Goal: Transaction & Acquisition: Subscribe to service/newsletter

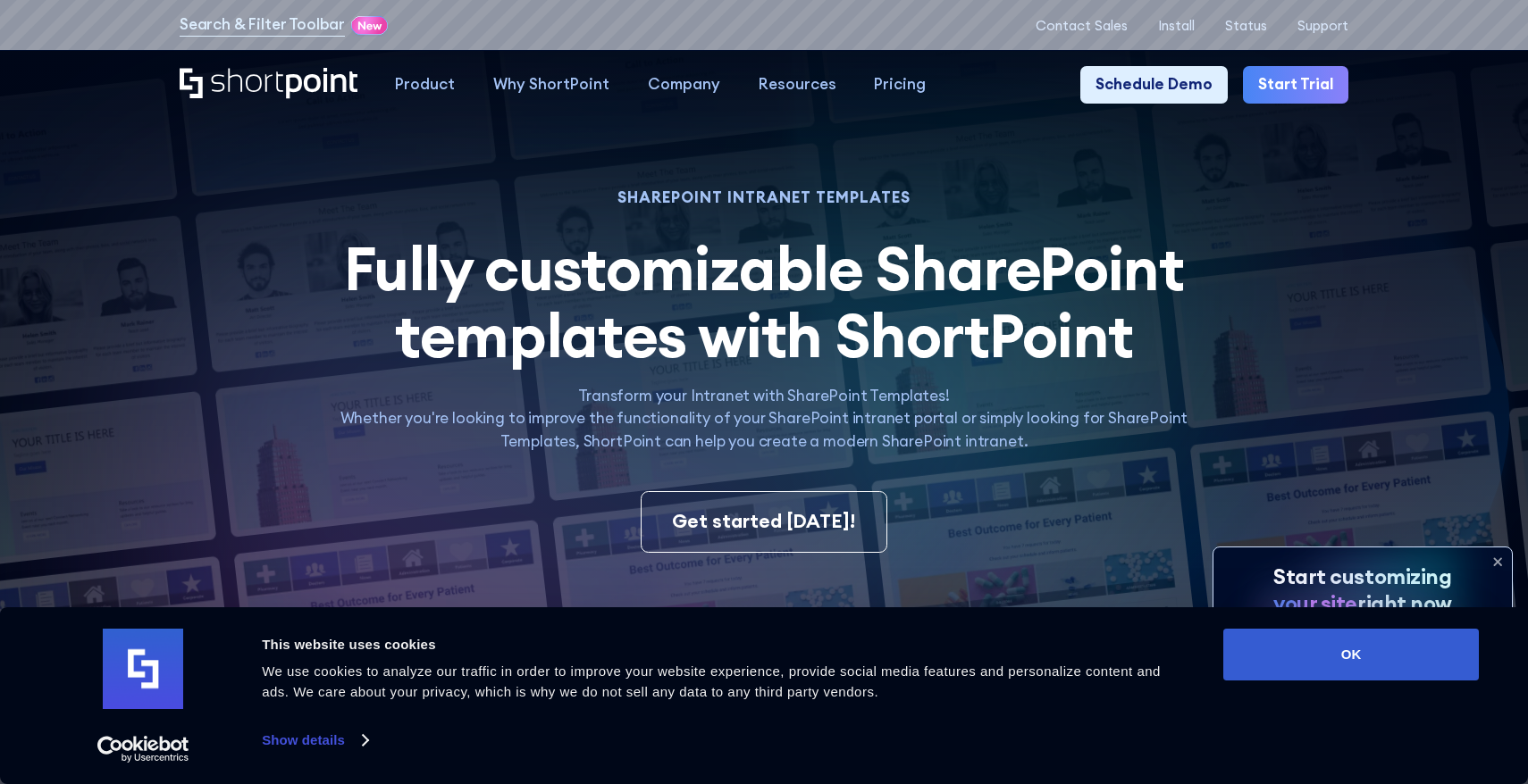
scroll to position [12, 0]
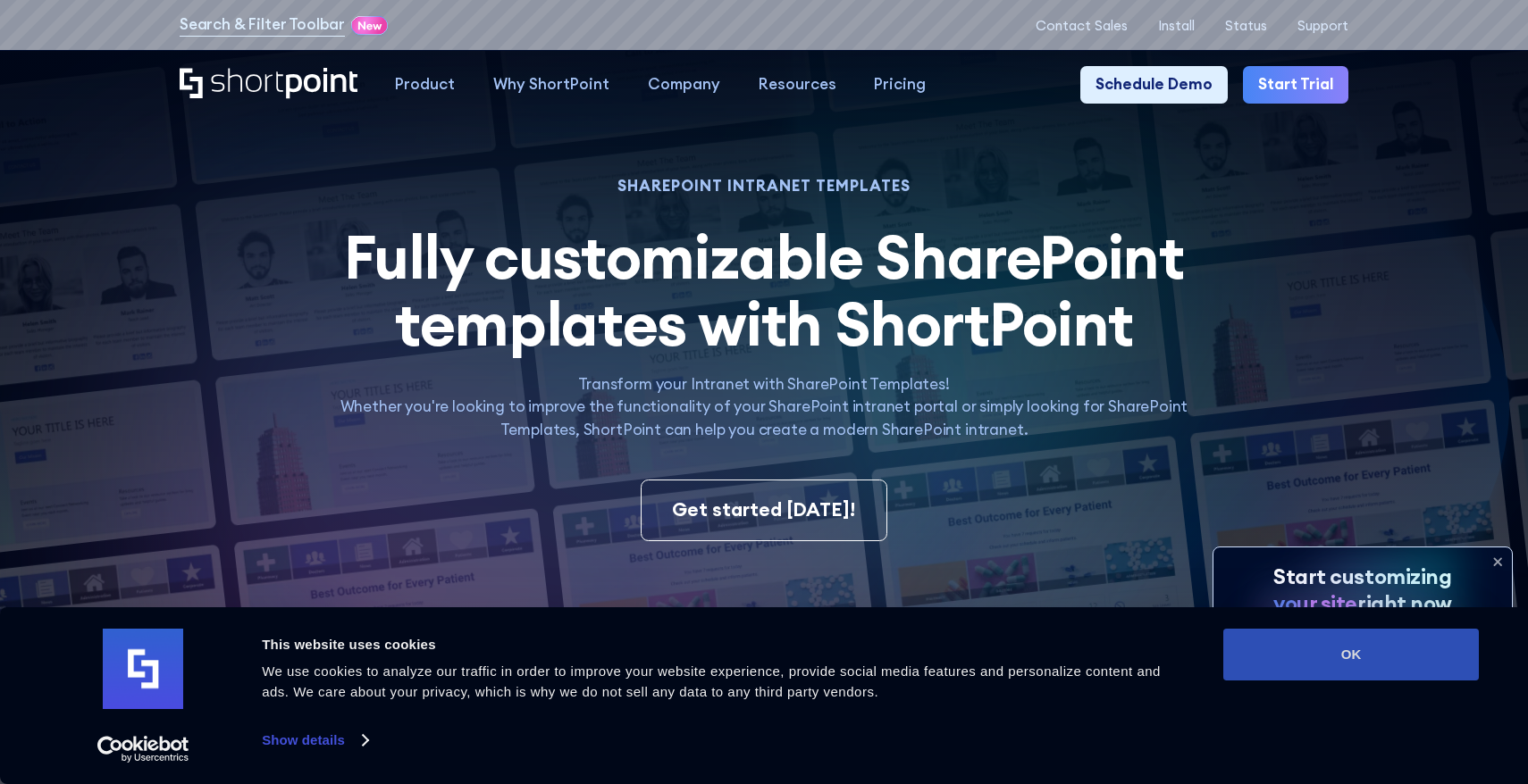
click at [1363, 667] on button "OK" at bounding box center [1350, 654] width 255 height 51
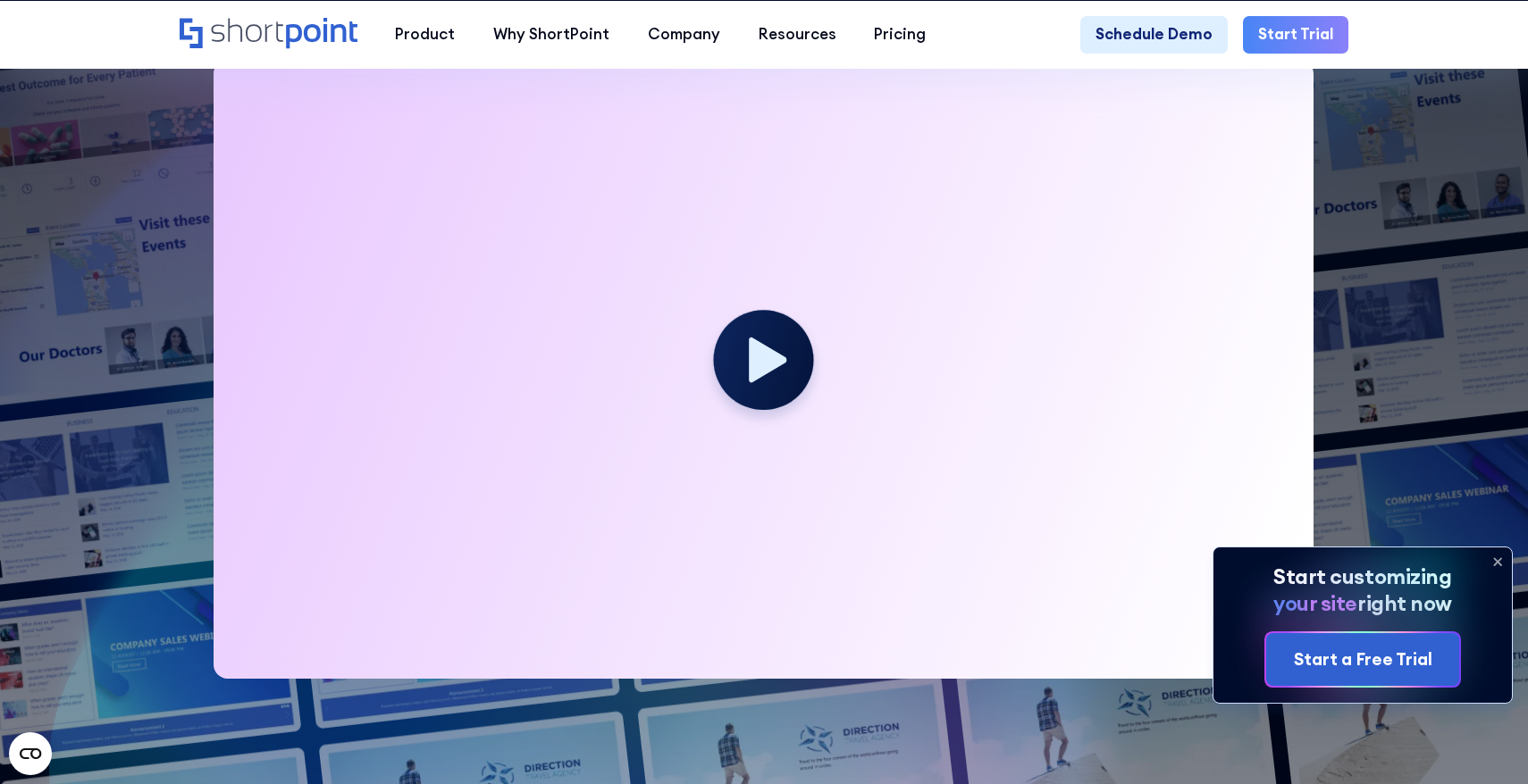
scroll to position [0, 0]
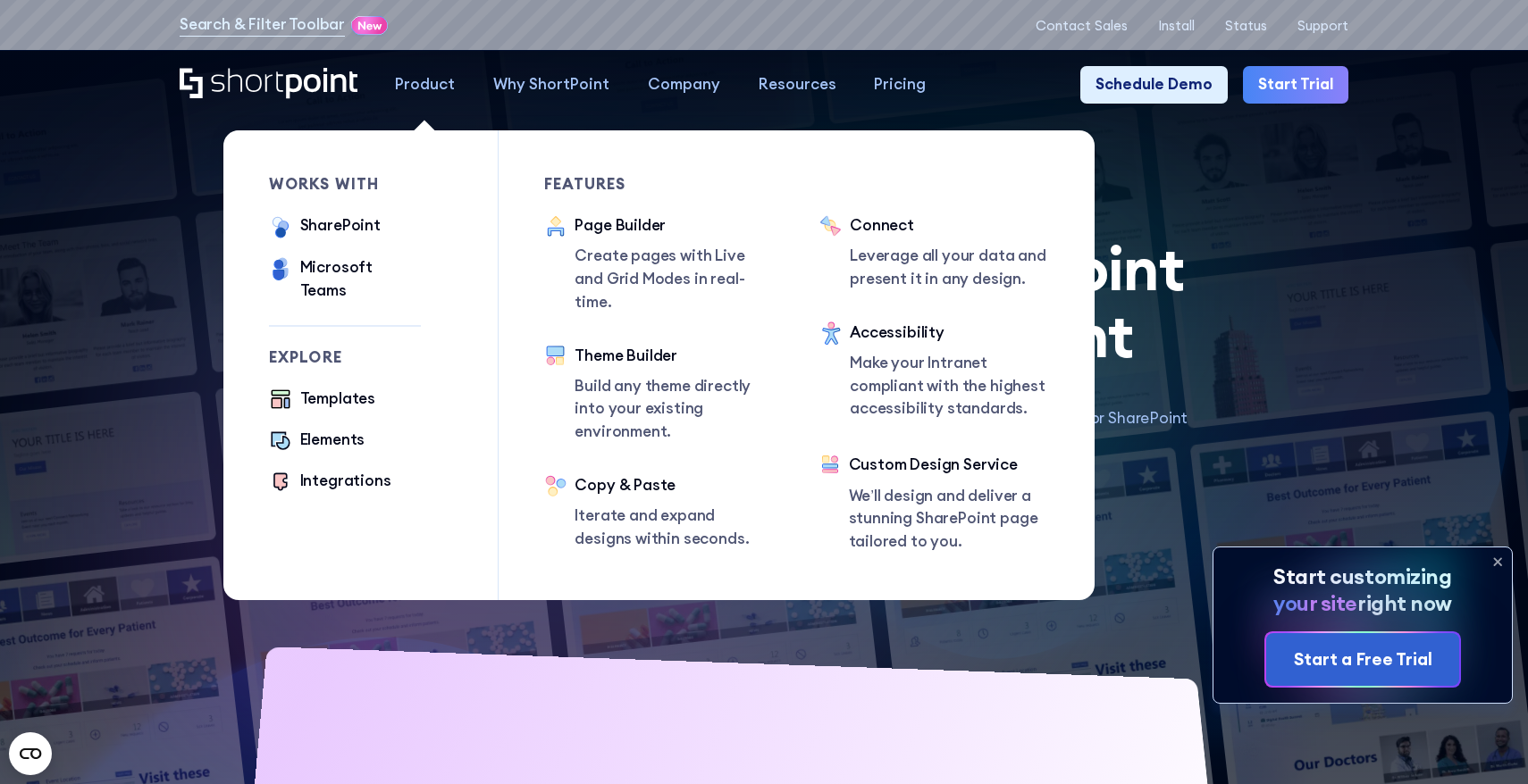
click at [419, 89] on div "Product" at bounding box center [425, 85] width 60 height 23
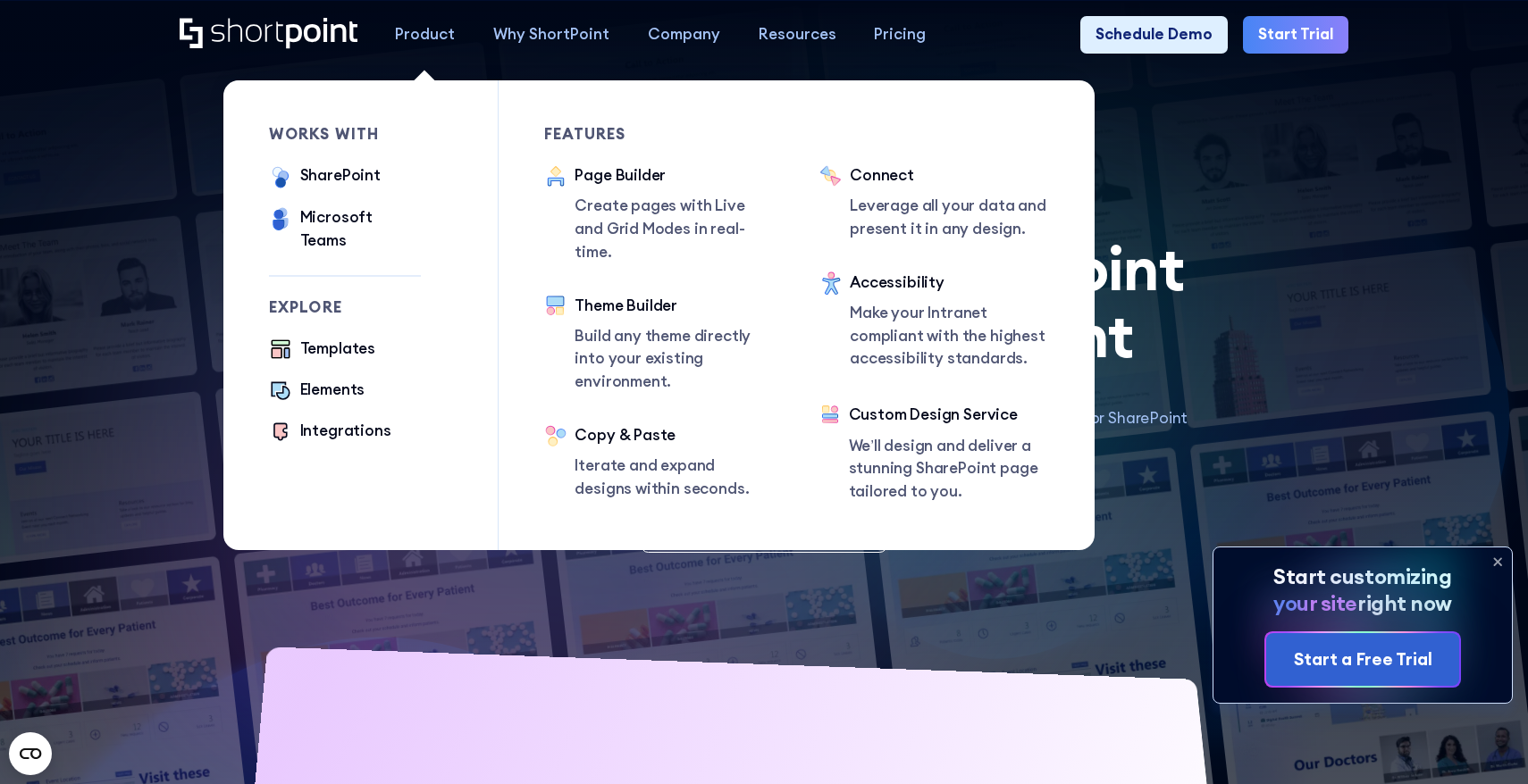
click at [420, 37] on div "Product" at bounding box center [425, 35] width 60 height 23
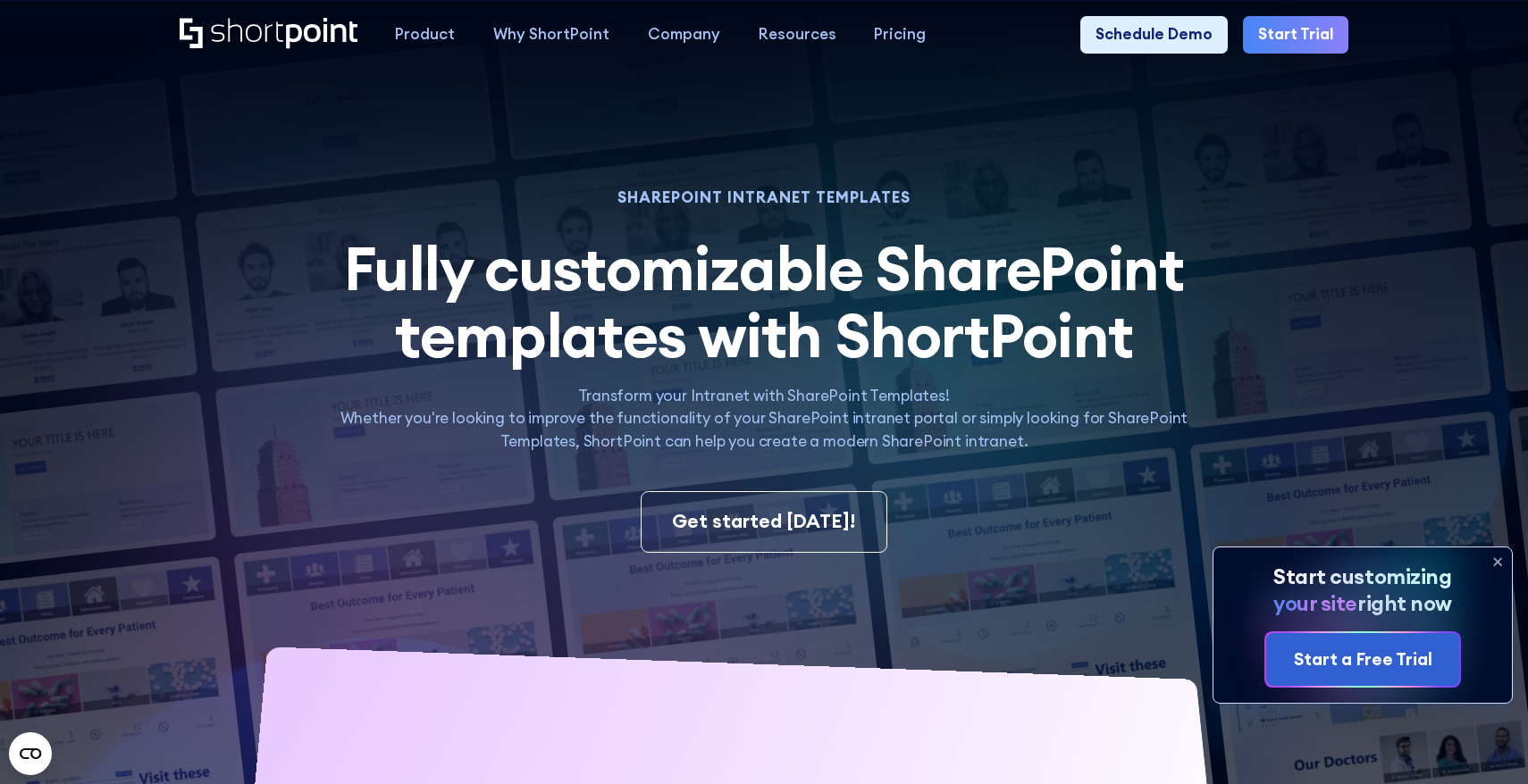
click at [1307, 20] on link "Start Trial" at bounding box center [1295, 35] width 106 height 39
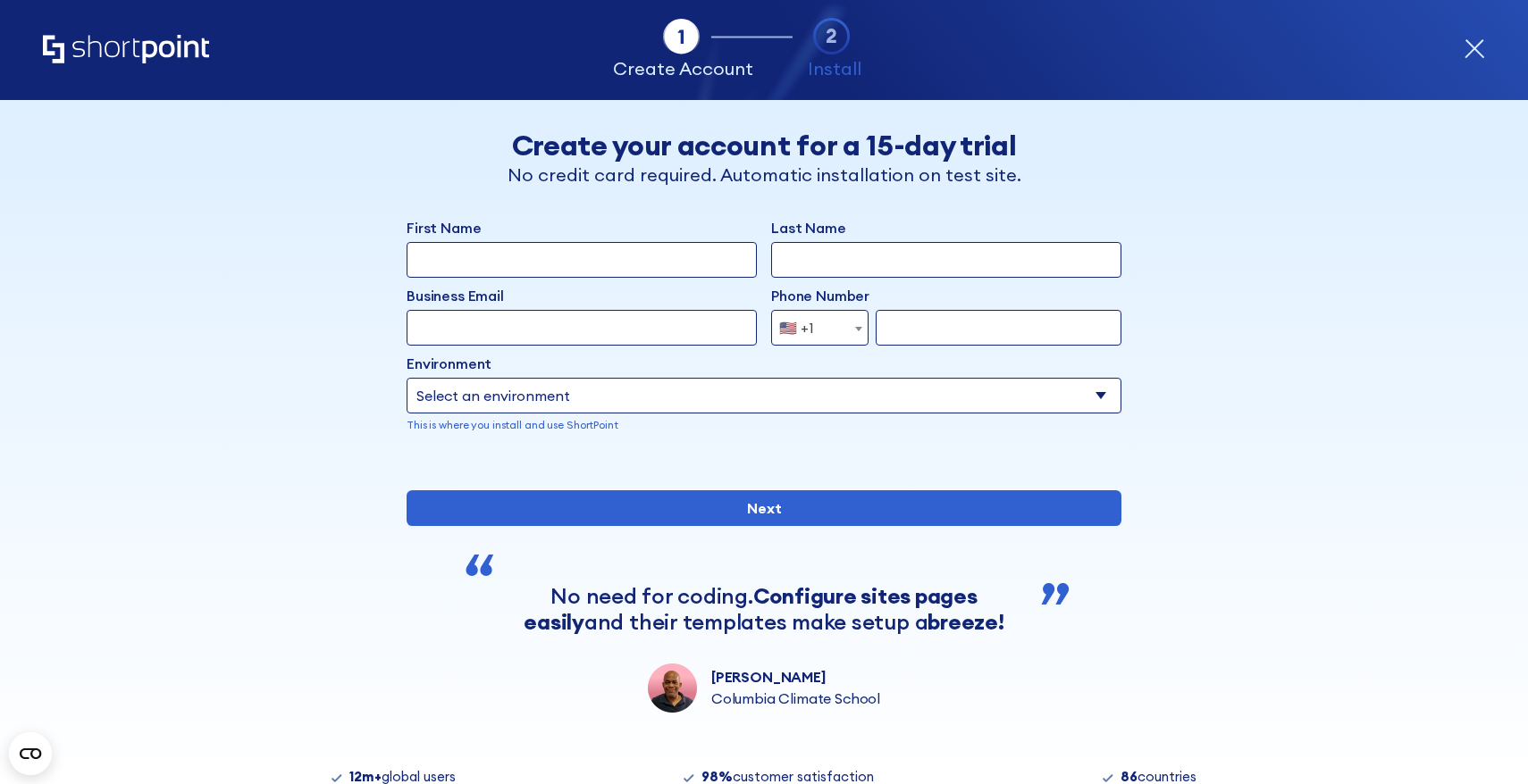
click at [682, 261] on input "First Name" at bounding box center [581, 260] width 350 height 36
type input "[PERSON_NAME]"
click at [884, 262] on input "Last Name" at bounding box center [946, 260] width 350 height 36
type input "[PERSON_NAME]"
click at [536, 350] on div "First Name [PERSON_NAME] Last Name [PERSON_NAME] Business Email Invalid Email A…" at bounding box center [764, 339] width 715 height 244
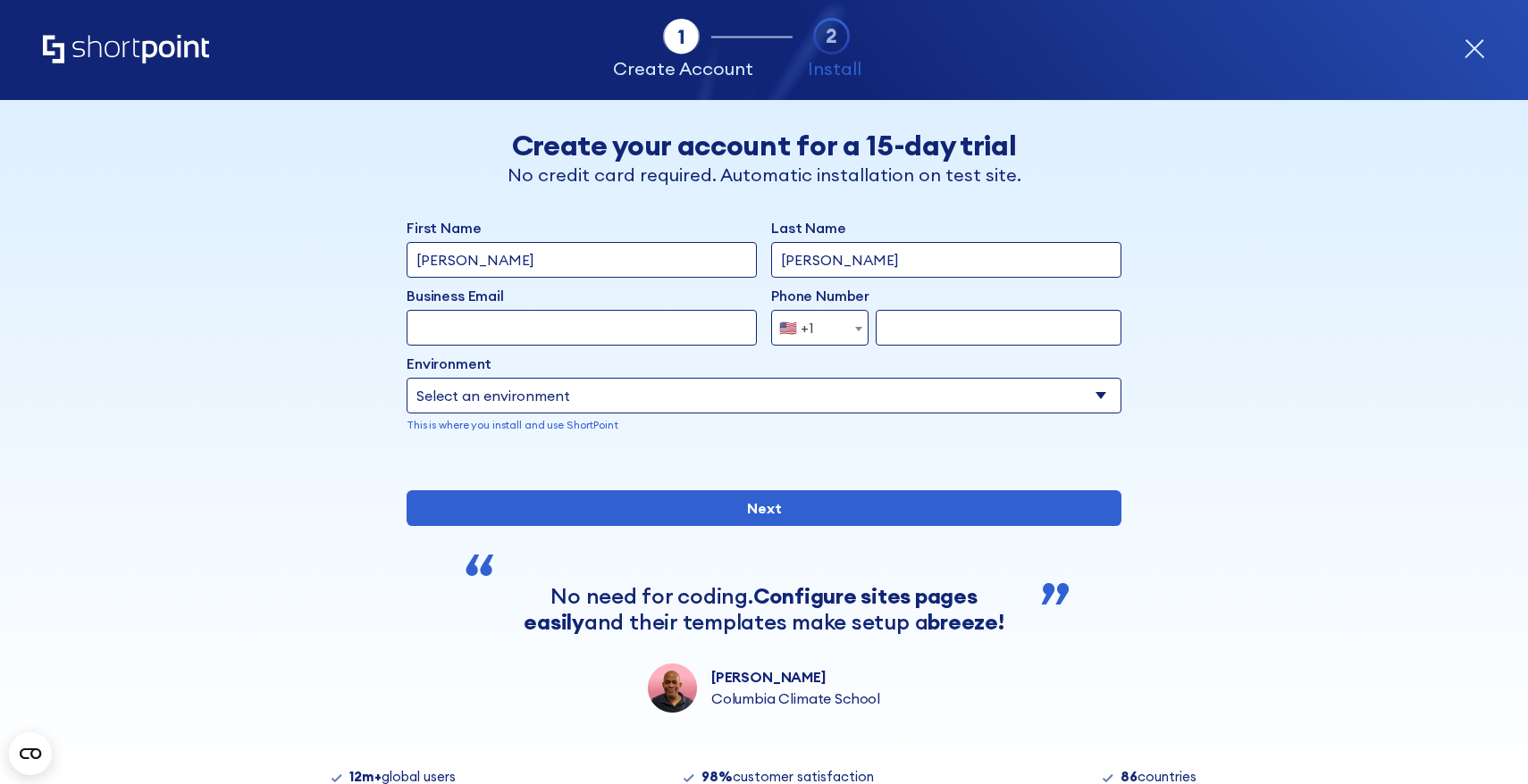
click at [544, 325] on input "Business Email" at bounding box center [581, 328] width 350 height 36
type input "[EMAIL_ADDRESS][DOMAIN_NAME]"
click at [912, 342] on input "form" at bounding box center [998, 328] width 245 height 36
type input "3305409450"
click at [901, 405] on select "Select an environment Microsoft 365 SharePoint Online SharePoint 2019 (On-Premi…" at bounding box center [764, 396] width 715 height 36
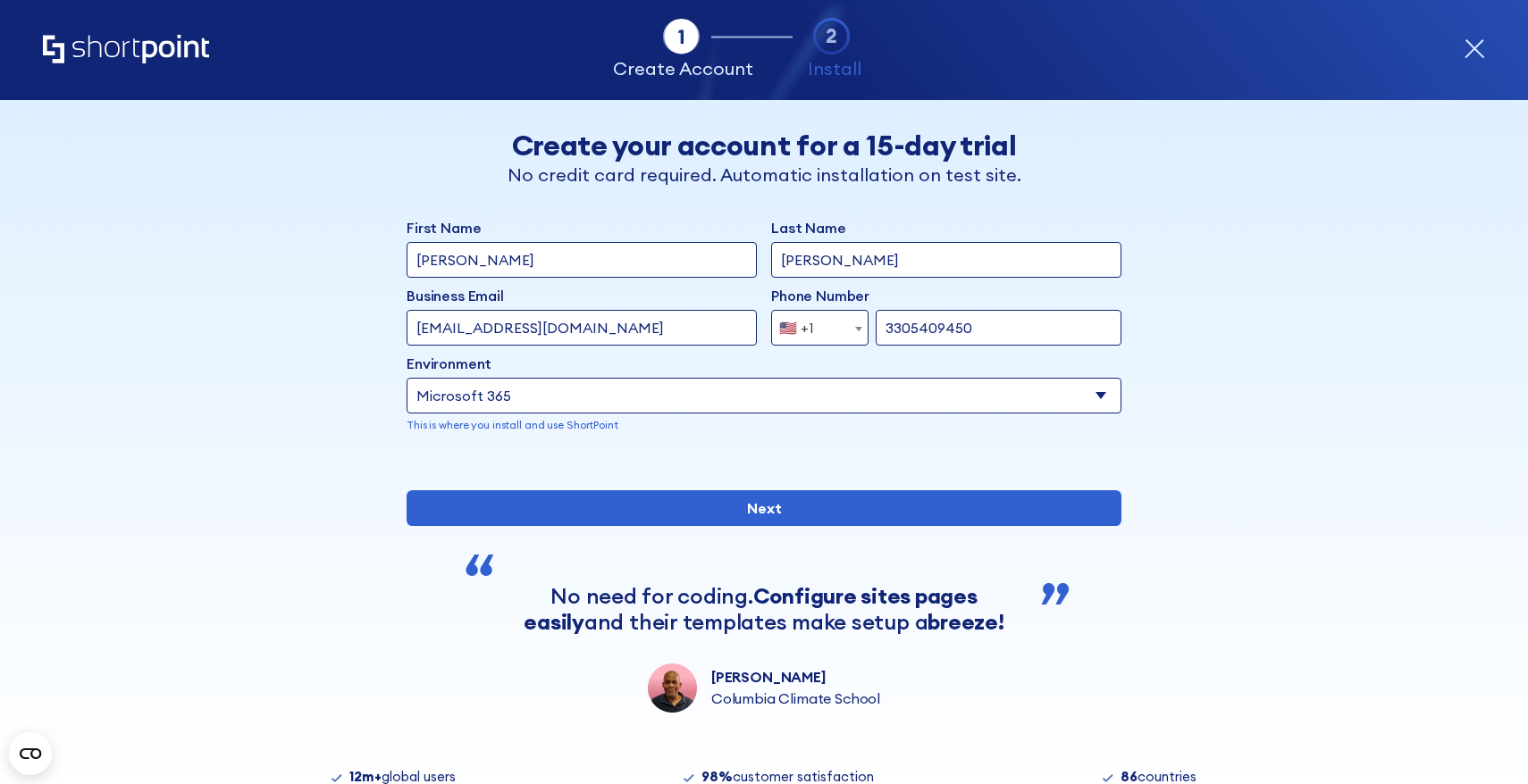
click at [406, 378] on select "Select an environment Microsoft 365 SharePoint Online SharePoint 2019 (On-Premi…" at bounding box center [764, 396] width 715 height 36
click at [626, 397] on select "Select an environment Microsoft 365 SharePoint Online SharePoint 2019 (On-Premi…" at bounding box center [764, 396] width 715 height 36
select select "SharePoint Online"
click at [406, 378] on select "Select an environment Microsoft 365 SharePoint Online SharePoint 2019 (On-Premi…" at bounding box center [764, 396] width 715 height 36
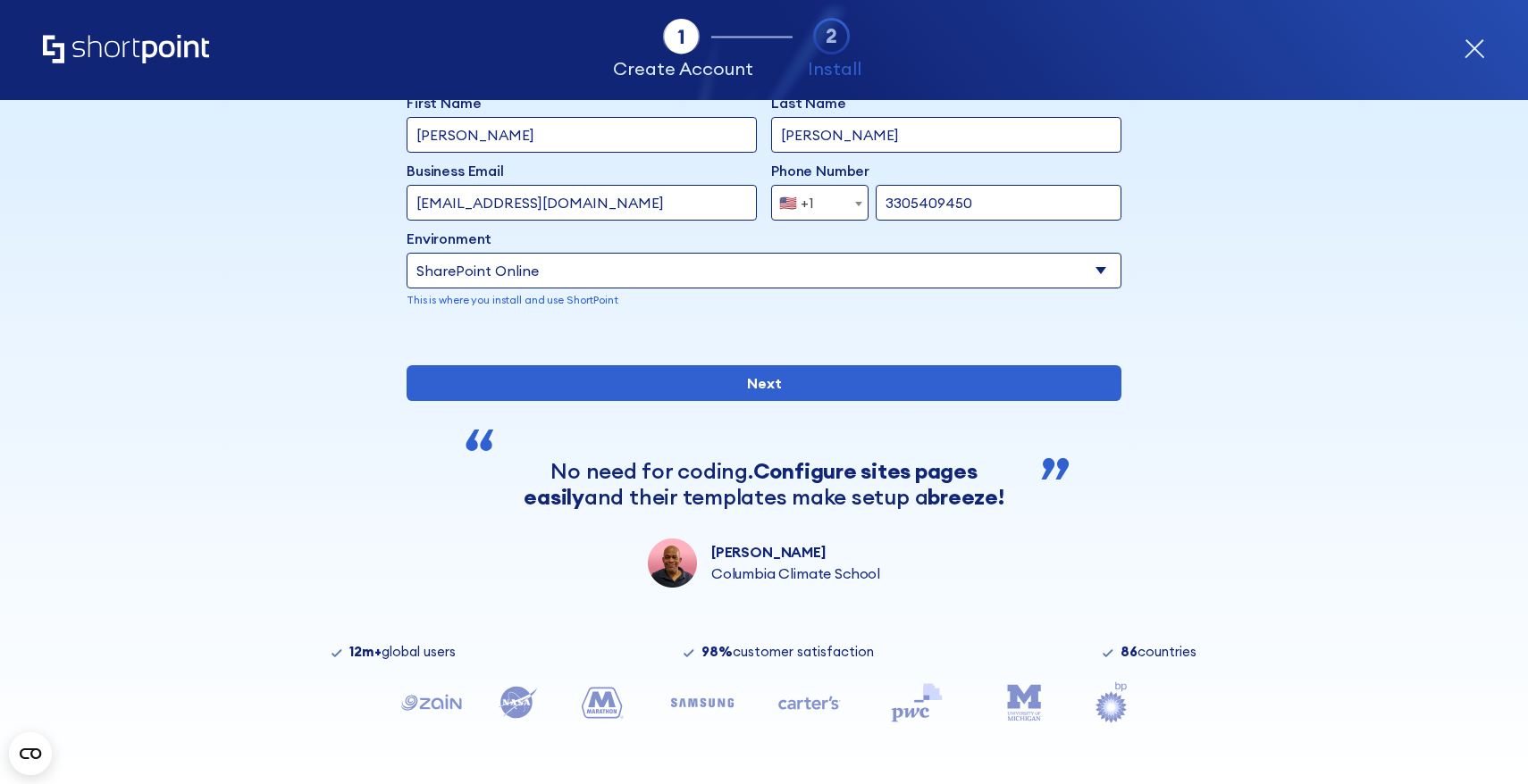
scroll to position [132, 0]
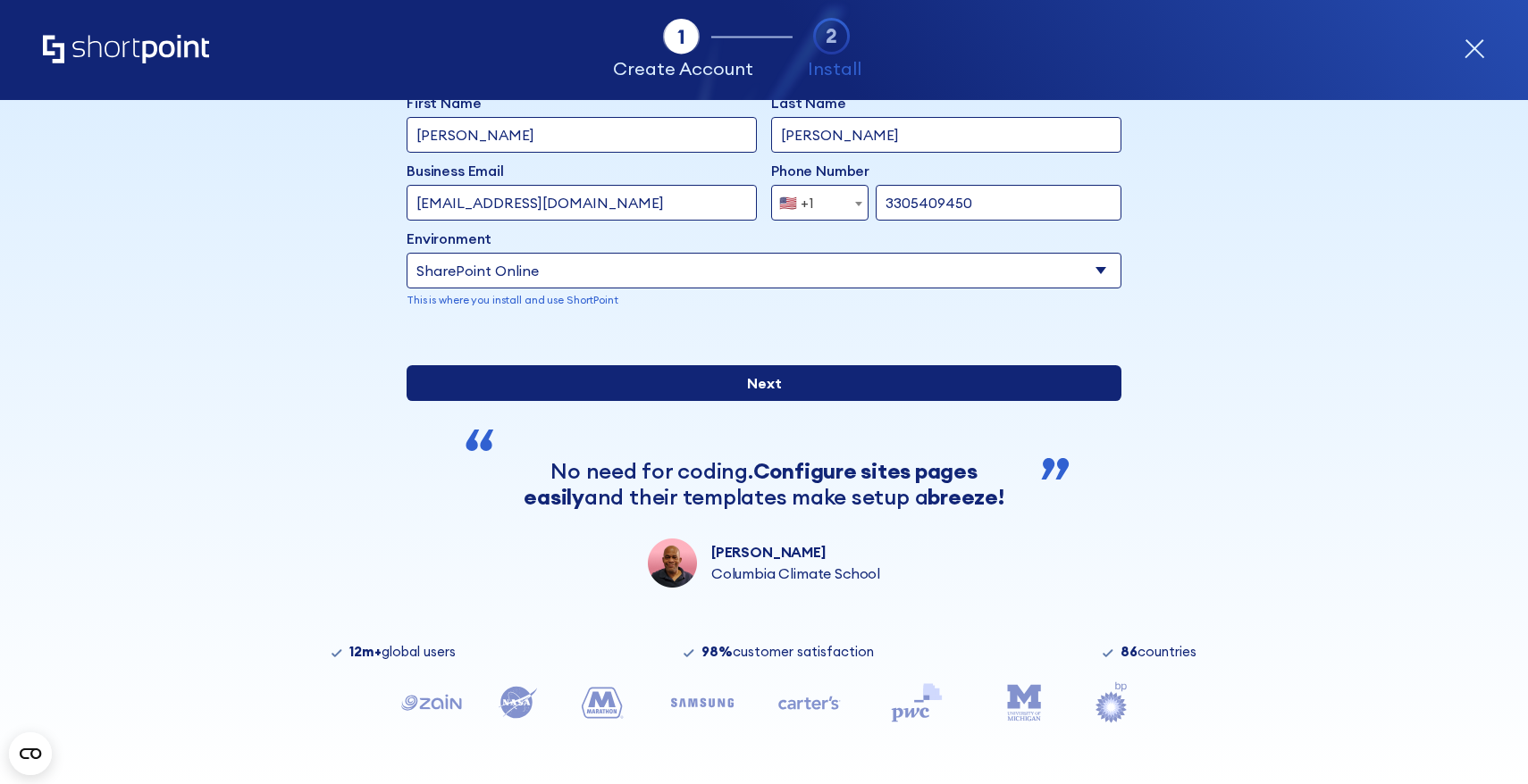
click at [595, 401] on input "Next" at bounding box center [764, 383] width 715 height 36
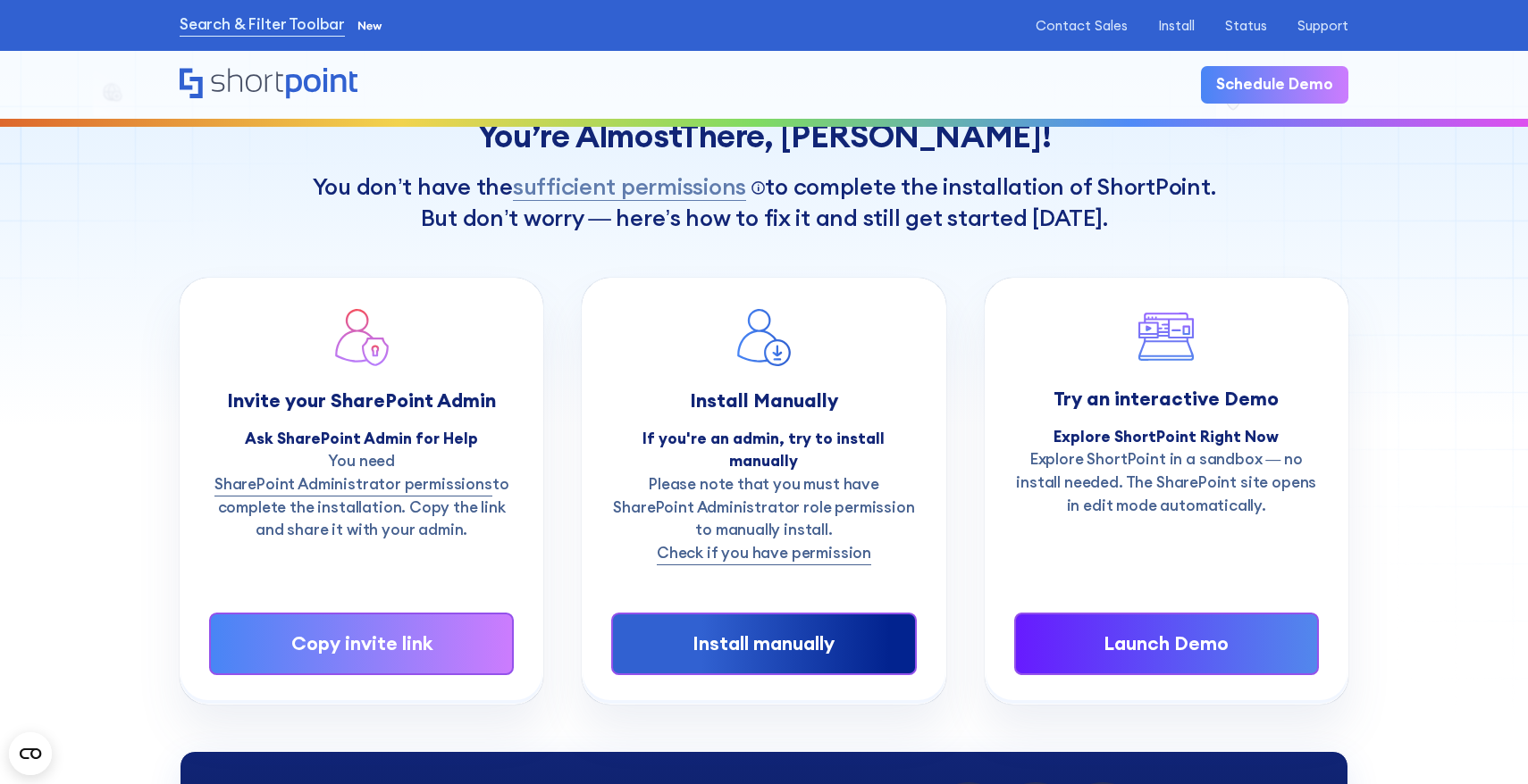
scroll to position [70, 0]
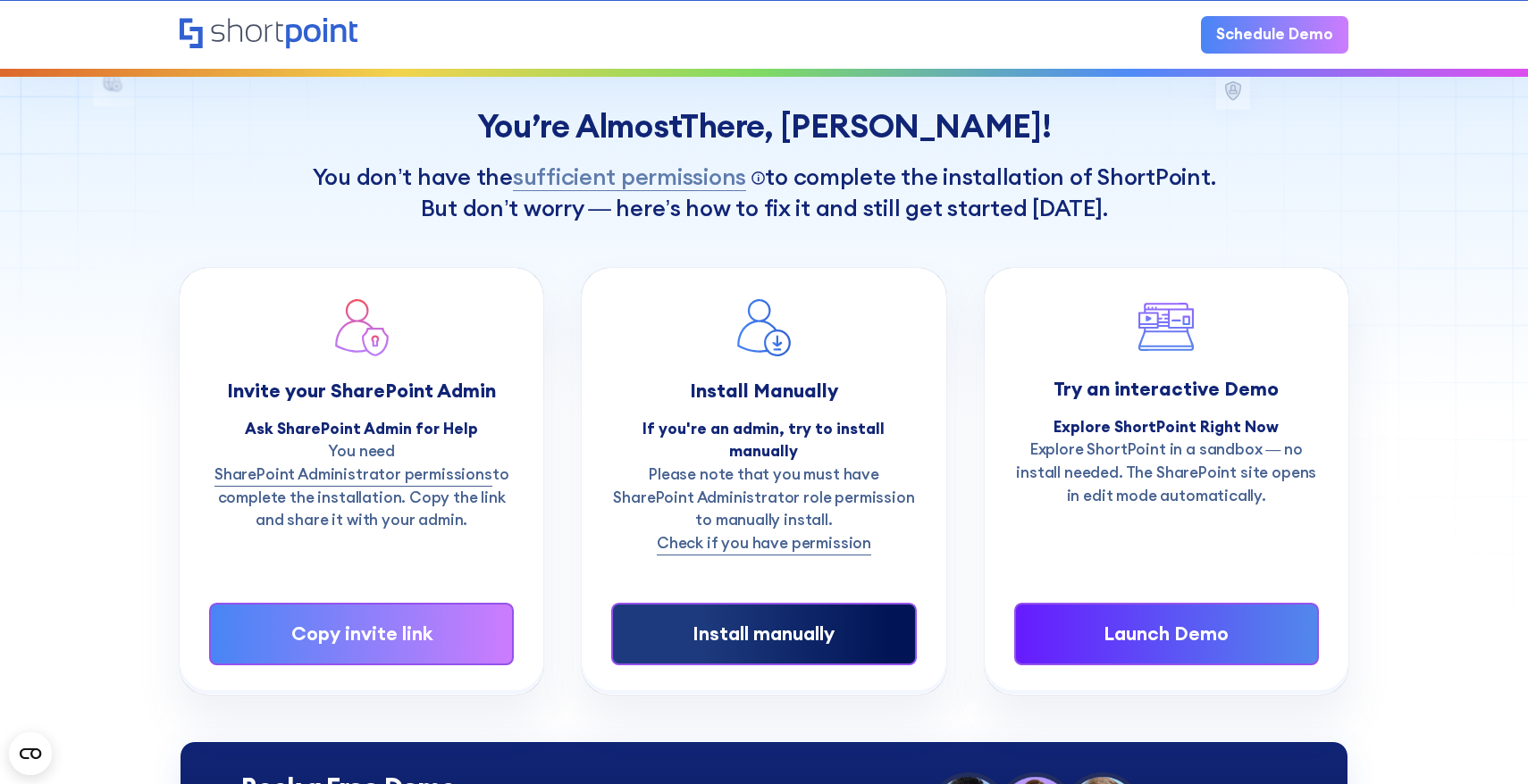
click at [699, 620] on div "Install manually" at bounding box center [764, 634] width 240 height 29
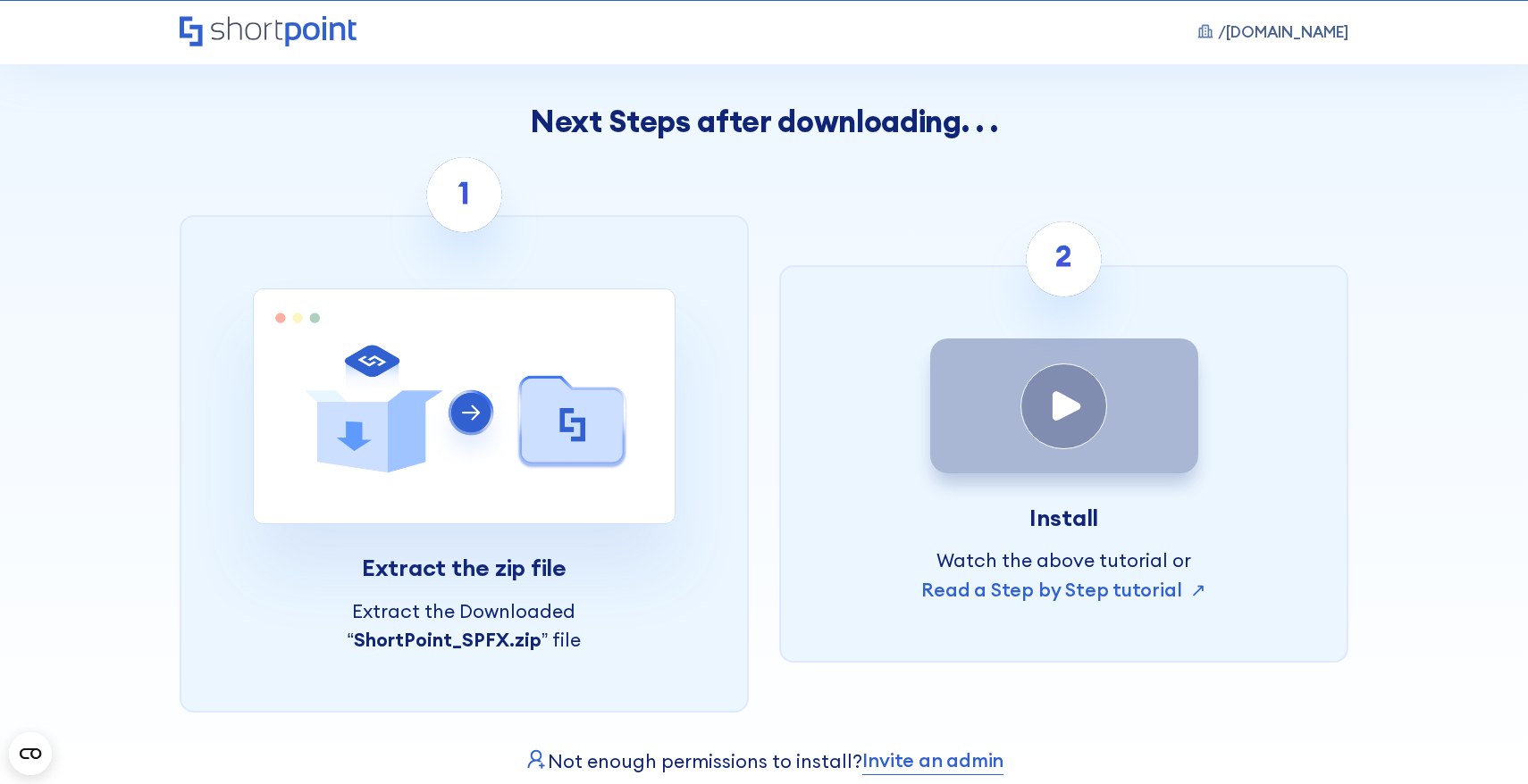
scroll to position [631, 0]
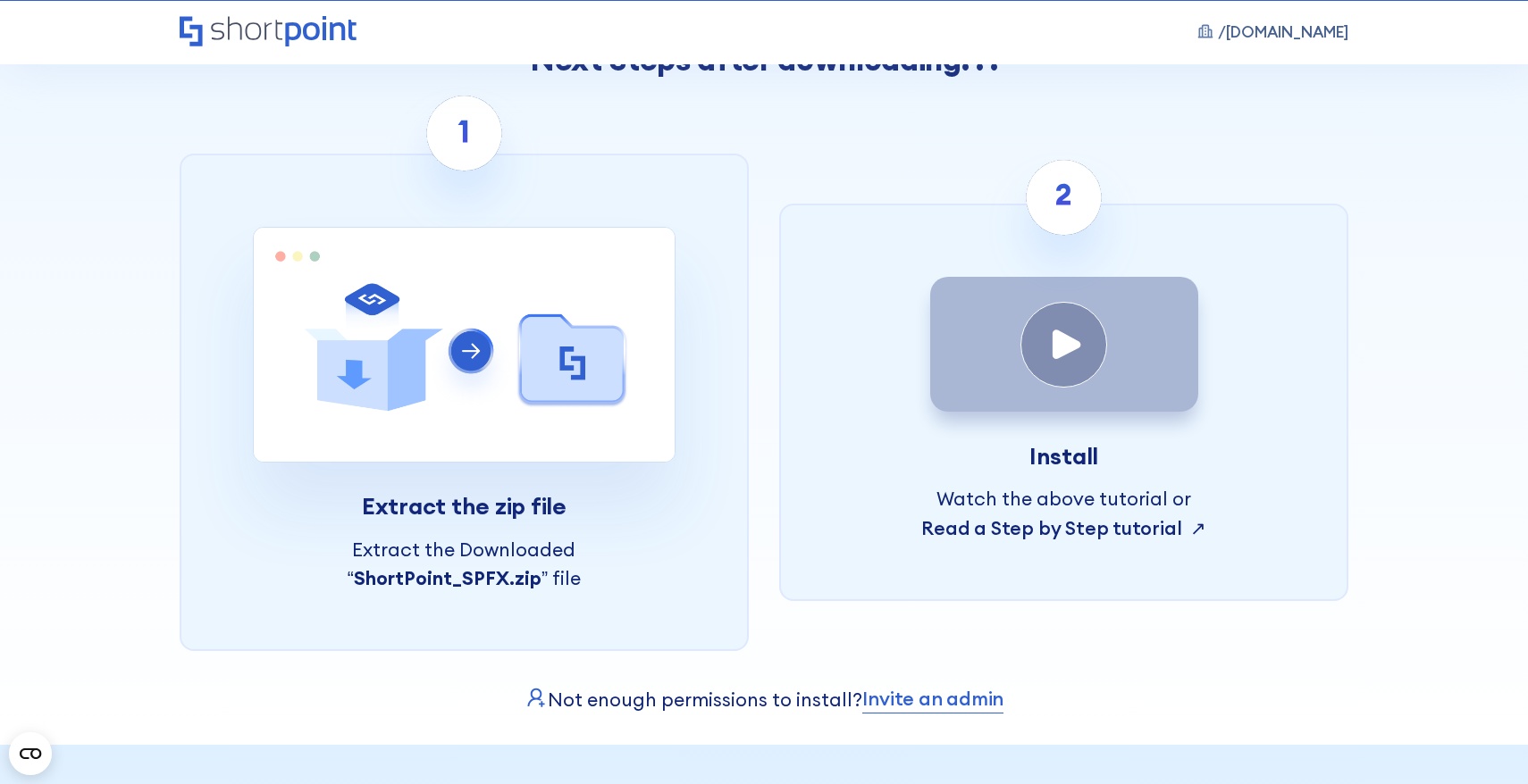
click at [1101, 540] on link "Read a Step by Step tutorial ↗" at bounding box center [1063, 528] width 284 height 24
